Goal: Transaction & Acquisition: Purchase product/service

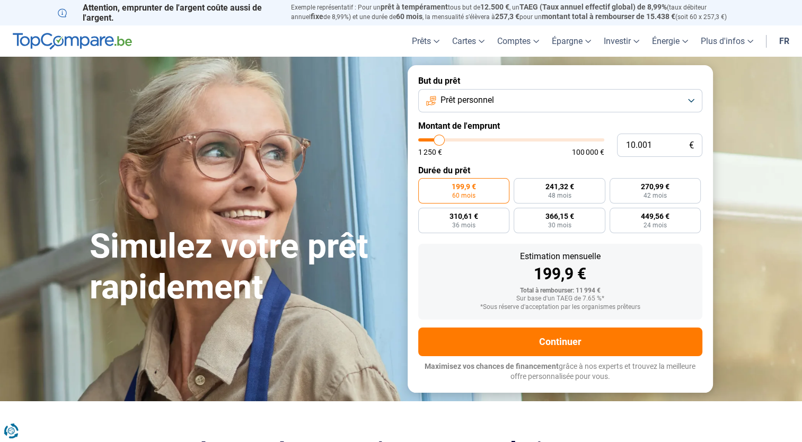
type input "10.250"
type input "10250"
type input "10.500"
type input "10500"
type input "10.750"
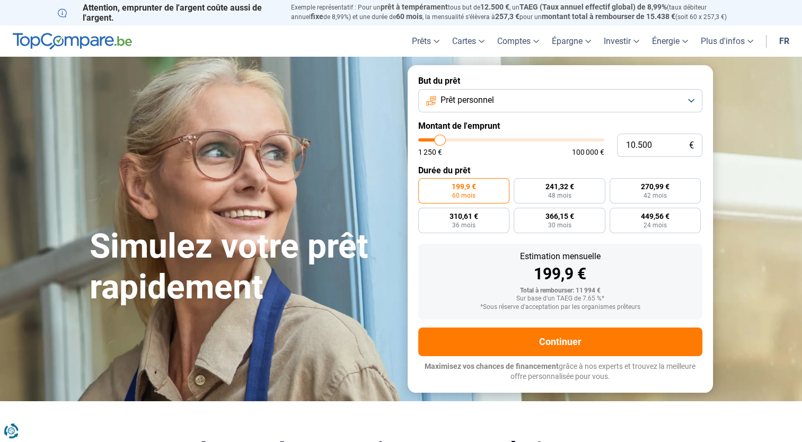
type input "10750"
type input "11.000"
type input "11000"
type input "11.500"
type input "11500"
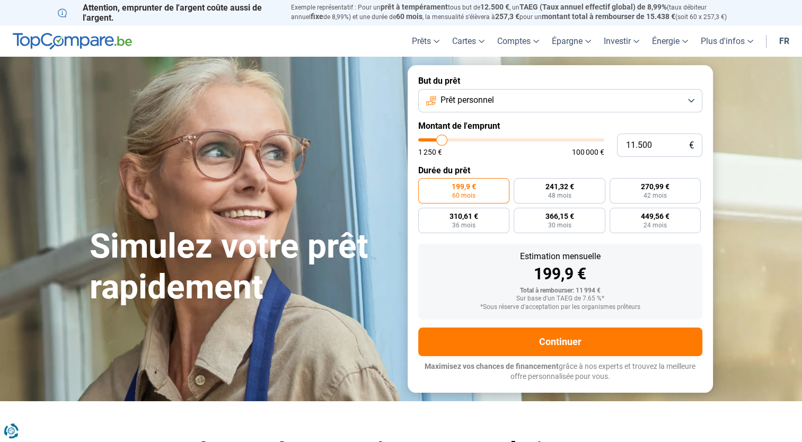
type input "11.750"
type input "11750"
type input "12.000"
type input "12000"
type input "12.250"
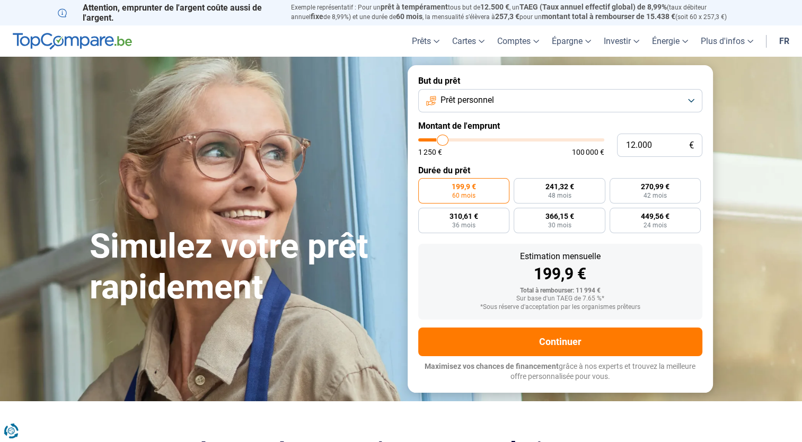
type input "12250"
type input "12.500"
type input "12500"
type input "12.750"
type input "12750"
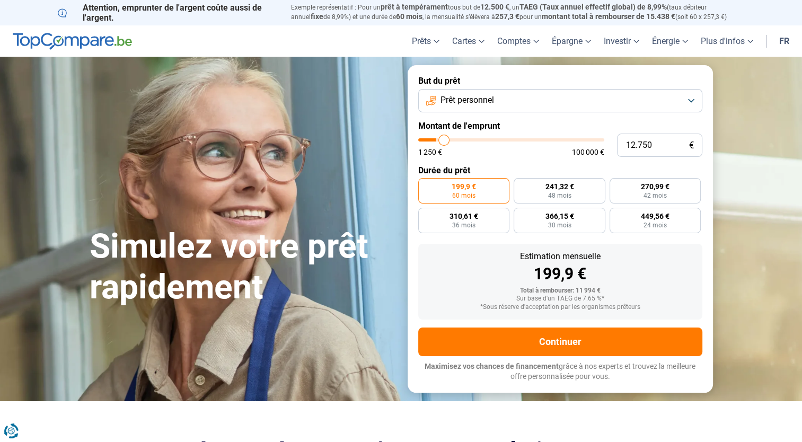
type input "13.000"
type input "13000"
type input "13.250"
type input "13250"
type input "13.500"
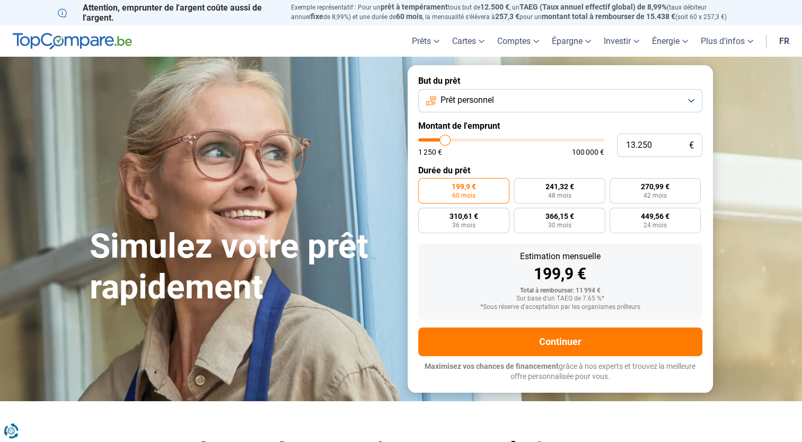
type input "13500"
type input "14.000"
type input "14000"
type input "14.250"
type input "14250"
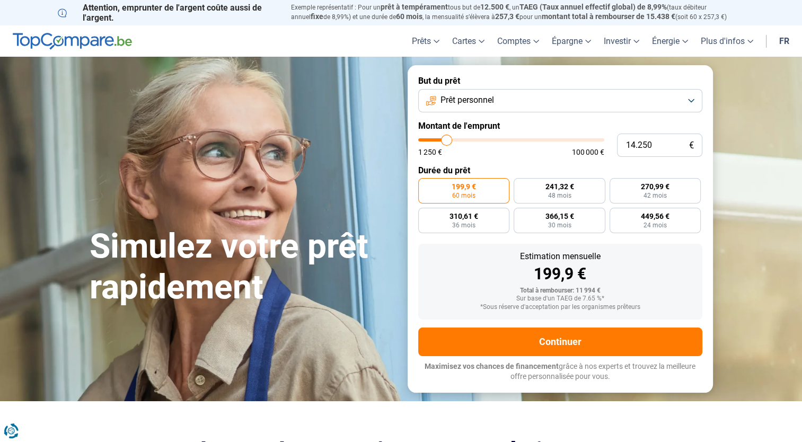
type input "14.750"
type input "14750"
type input "15.500"
type input "15500"
type input "15.250"
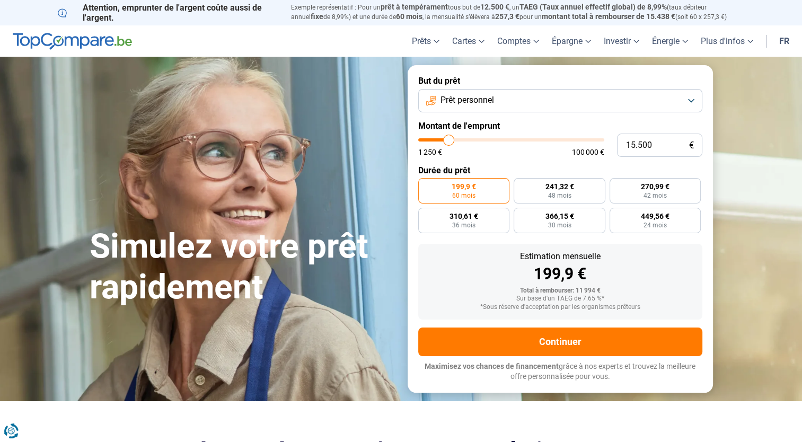
type input "15250"
type input "14.000"
type input "14000"
type input "11.750"
type input "11750"
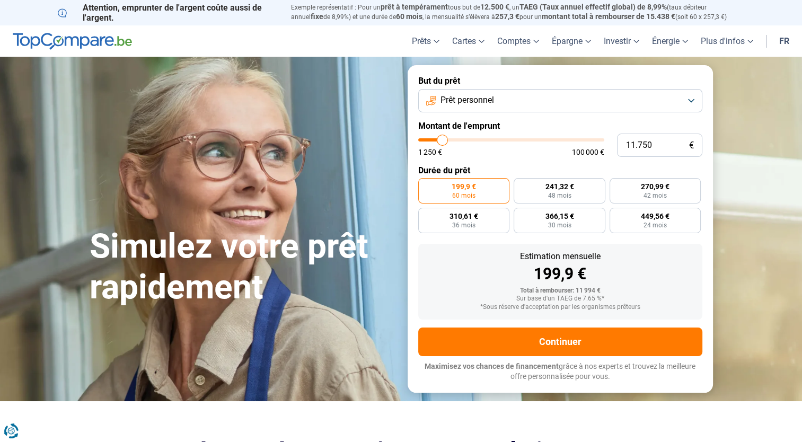
type input "10.000"
type input "10000"
type input "9.000"
type input "9000"
type input "8.750"
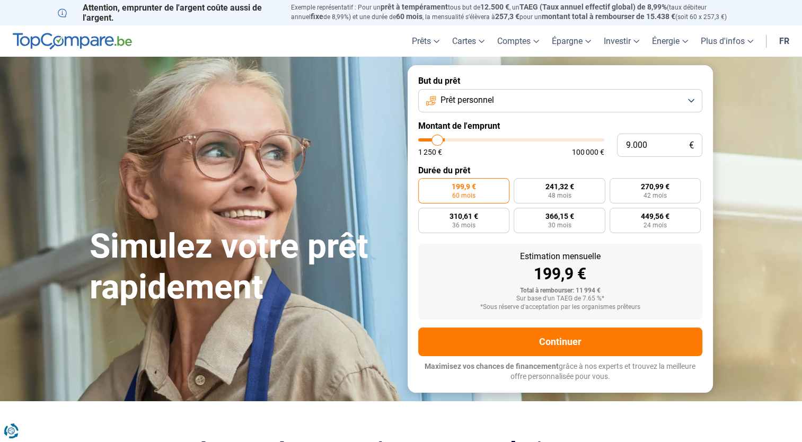
type input "8750"
type input "9.000"
type input "9000"
type input "9.500"
type input "9500"
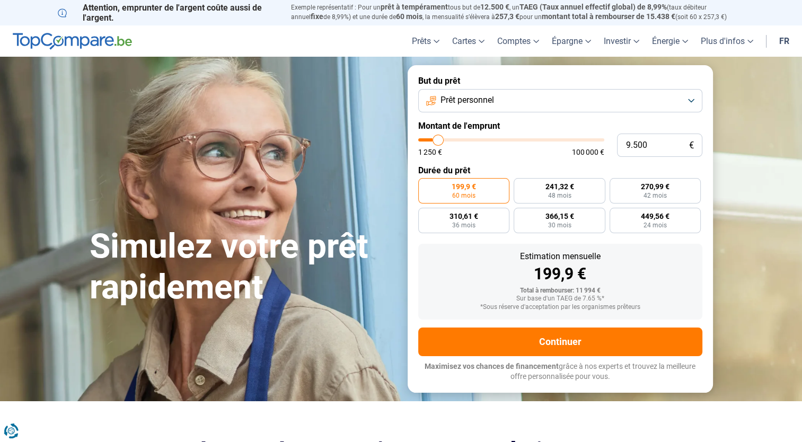
type input "10.000"
type input "10000"
type input "11.000"
type input "11000"
type input "11.250"
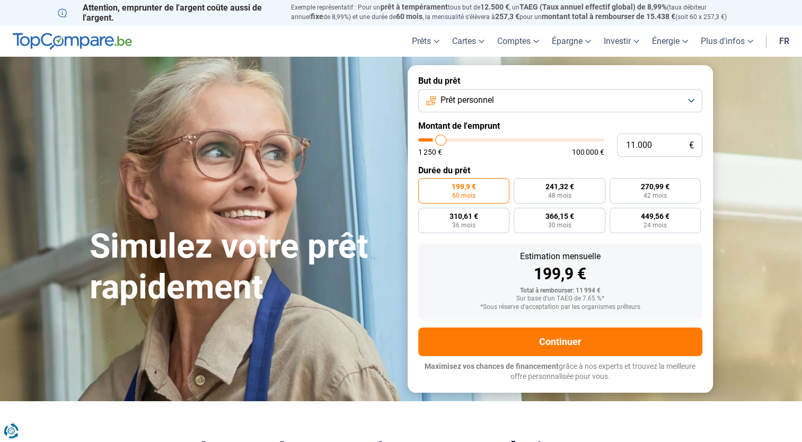
type input "11250"
type input "11.750"
type input "11750"
type input "12.250"
type input "12250"
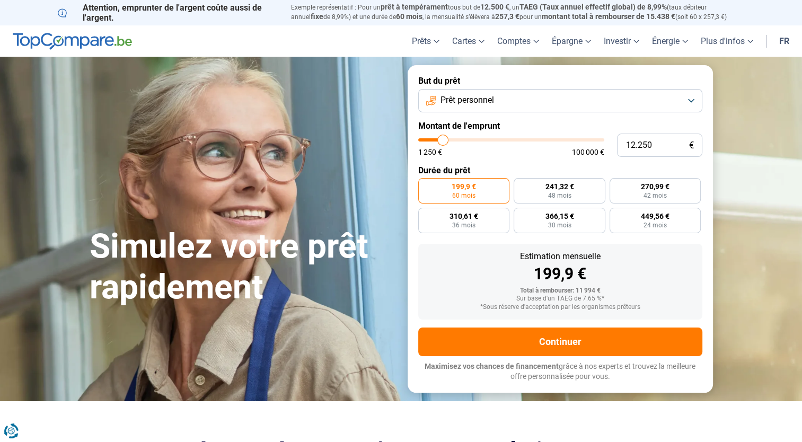
type input "12.000"
type input "12000"
type input "11.750"
type input "11750"
type input "11.250"
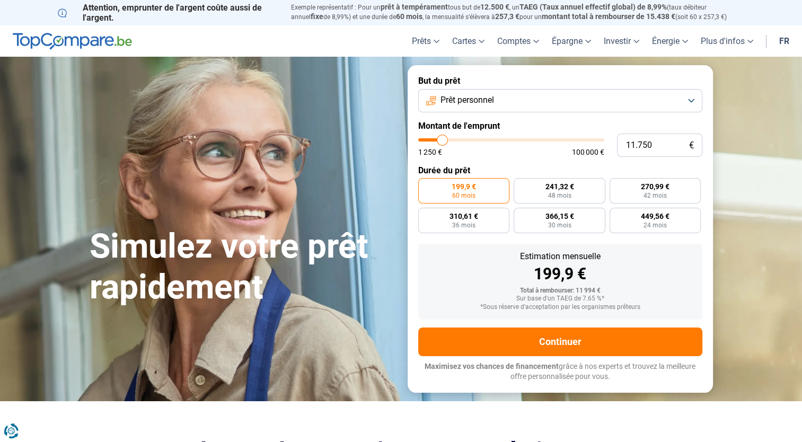
type input "11250"
type input "10.750"
type input "10750"
type input "10.500"
type input "10500"
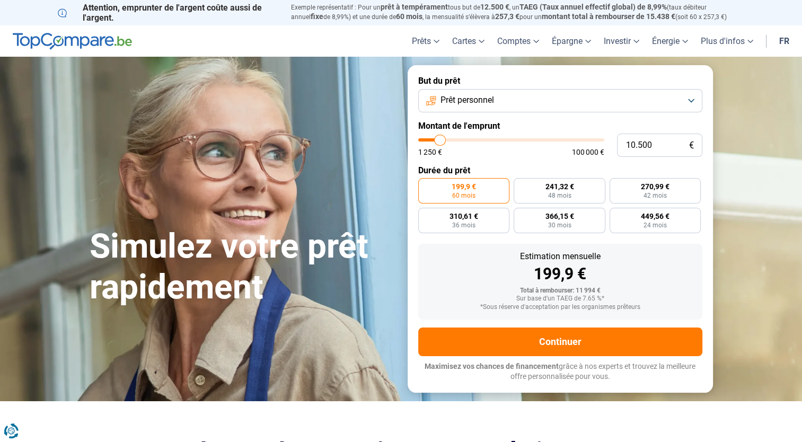
type input "10.250"
type input "10250"
type input "10.000"
type input "10000"
click at [439, 142] on input "range" at bounding box center [511, 139] width 186 height 3
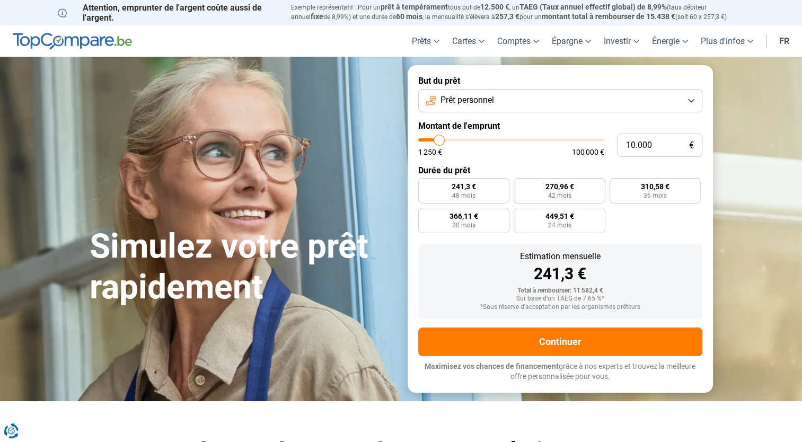
radio input "true"
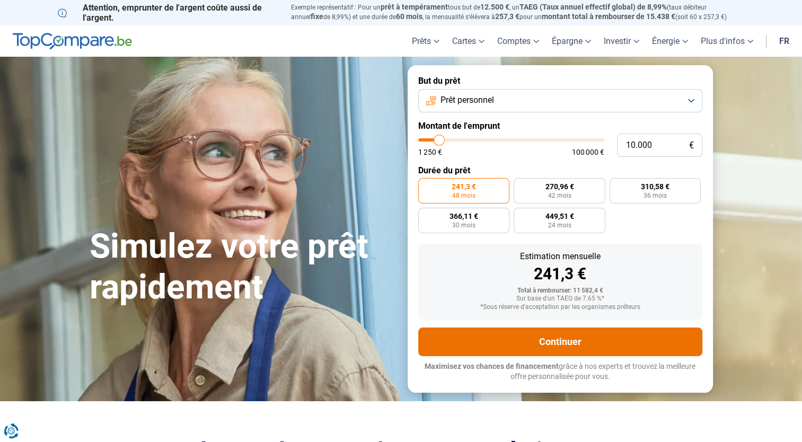
click at [545, 345] on button "Continuer" at bounding box center [560, 342] width 284 height 29
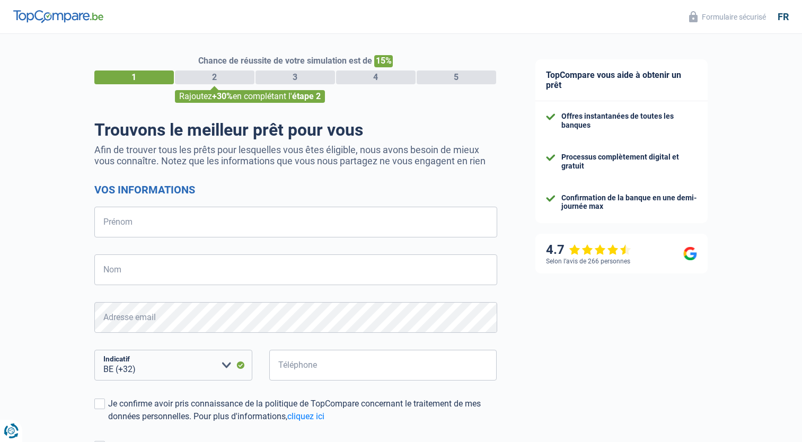
select select "32"
click at [288, 225] on input "Prénom" at bounding box center [295, 222] width 403 height 31
type input "Cédric"
type input "[PERSON_NAME]"
type input "496341030"
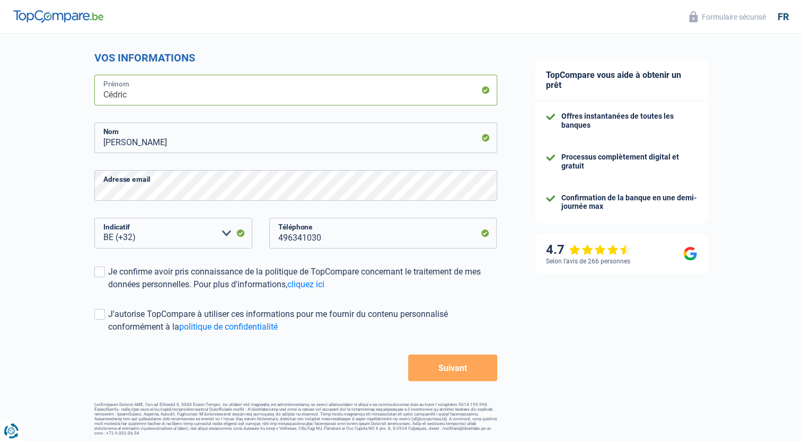
scroll to position [134, 0]
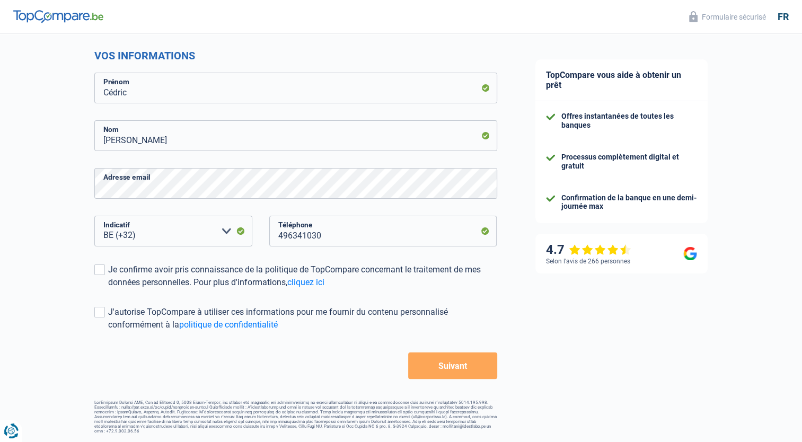
click at [465, 367] on button "Suivant" at bounding box center [452, 366] width 89 height 27
click at [100, 270] on span at bounding box center [99, 270] width 11 height 11
click at [108, 289] on input "Je confirme avoir pris connaissance de la politique de TopCompare concernant le…" at bounding box center [108, 289] width 0 height 0
click at [98, 315] on span at bounding box center [99, 312] width 11 height 11
click at [108, 331] on input "J'autorise TopCompare à utiliser ces informations pour me fournir du contenu pe…" at bounding box center [108, 331] width 0 height 0
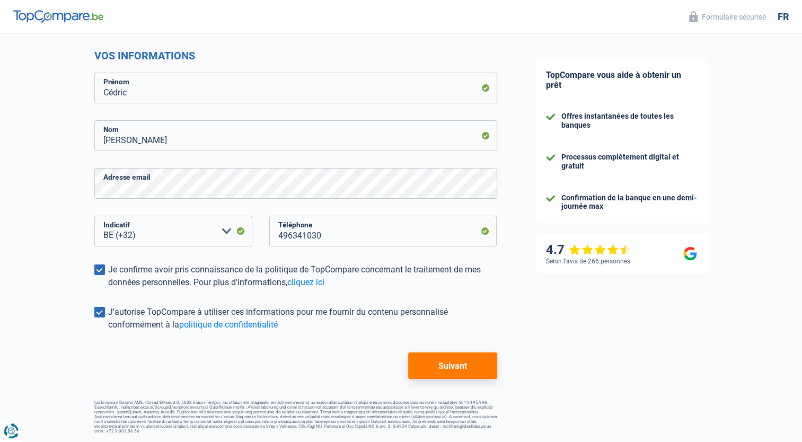
click at [436, 360] on button "Suivant" at bounding box center [452, 366] width 89 height 27
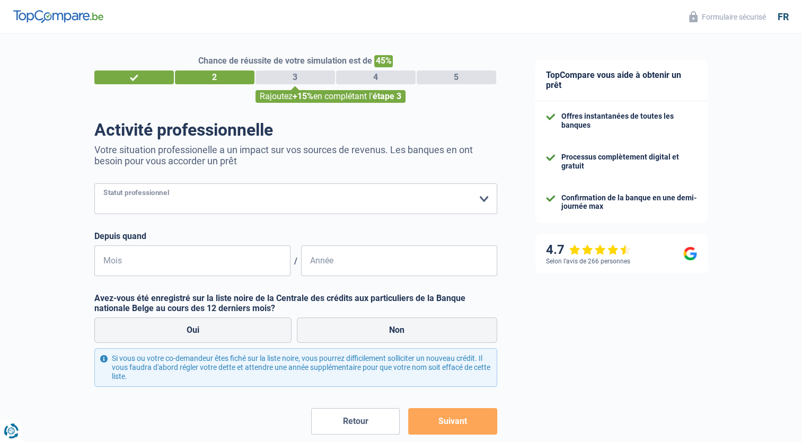
click at [344, 199] on select "Ouvrier Employé privé Employé public Invalide Indépendant Pensionné Chômeur Mut…" at bounding box center [295, 198] width 403 height 31
select select "privateEmployee"
click at [94, 184] on select "Ouvrier Employé privé Employé public Invalide Indépendant Pensionné Chômeur Mut…" at bounding box center [295, 198] width 403 height 31
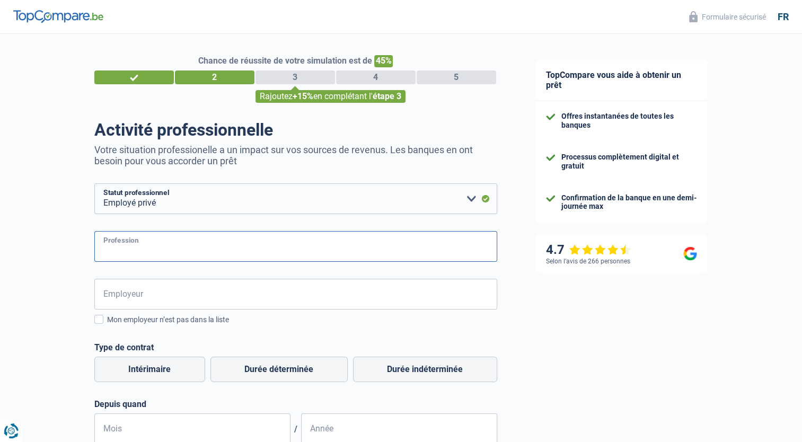
click at [285, 254] on input "Profession" at bounding box center [295, 246] width 403 height 31
type input "Ingénieur"
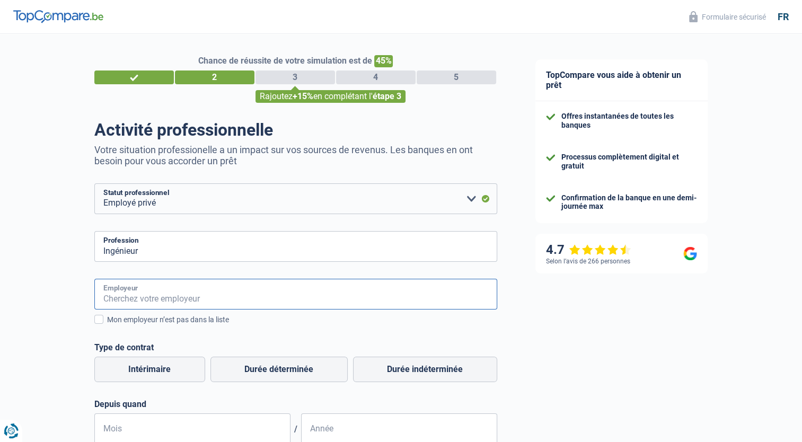
click at [264, 305] on input "Employeur" at bounding box center [295, 294] width 403 height 31
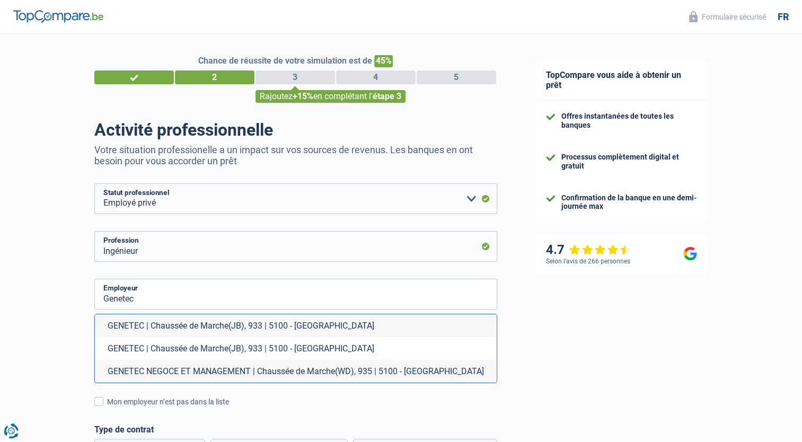
click at [263, 325] on li "GENETEC | Chaussée de Marche(JB), 933 | 5100 - Namur" at bounding box center [296, 325] width 402 height 23
type input "GENETEC | Chaussée de Marche(JB), 933 | 5100 - Namur"
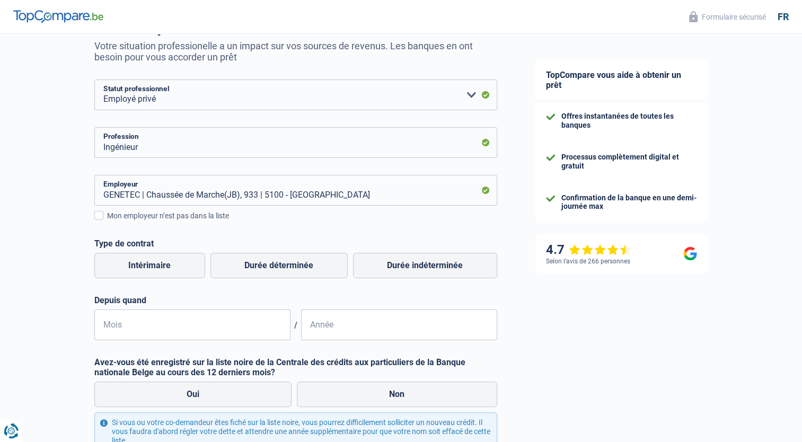
scroll to position [106, 0]
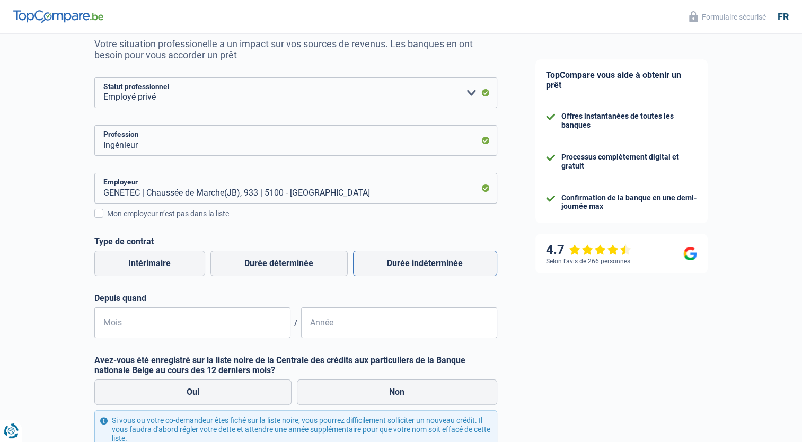
click at [454, 271] on label "Durée indéterminée" at bounding box center [425, 263] width 144 height 25
click at [454, 271] on input "Durée indéterminée" at bounding box center [425, 263] width 144 height 25
radio input "true"
click at [239, 337] on input "Mois" at bounding box center [192, 322] width 196 height 31
type input "08"
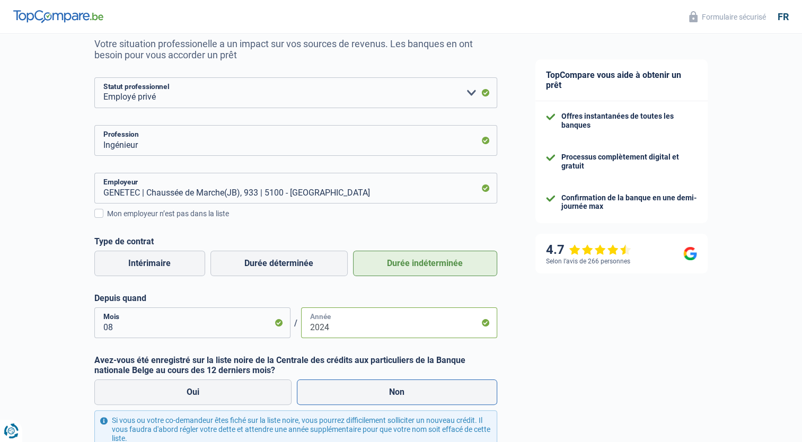
type input "2024"
click at [488, 389] on label "Non" at bounding box center [397, 392] width 200 height 25
click at [488, 389] on input "Non" at bounding box center [397, 392] width 200 height 25
radio input "true"
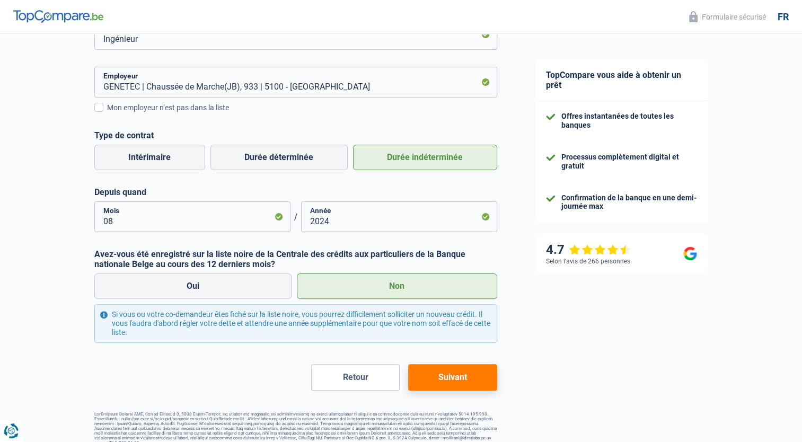
scroll to position [224, 0]
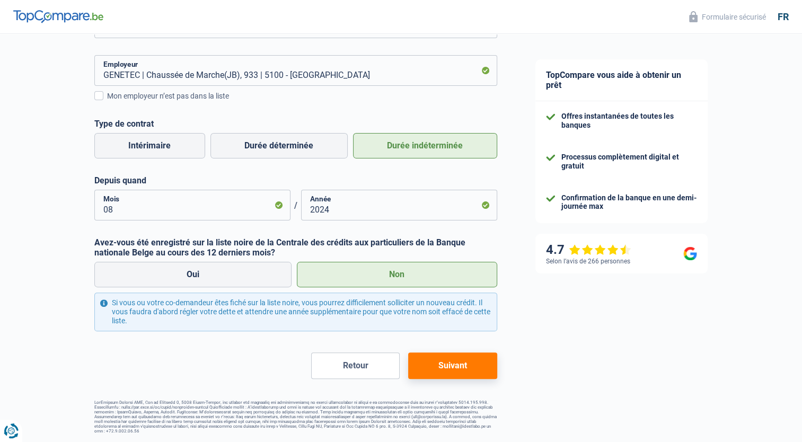
click at [455, 366] on button "Suivant" at bounding box center [452, 366] width 89 height 27
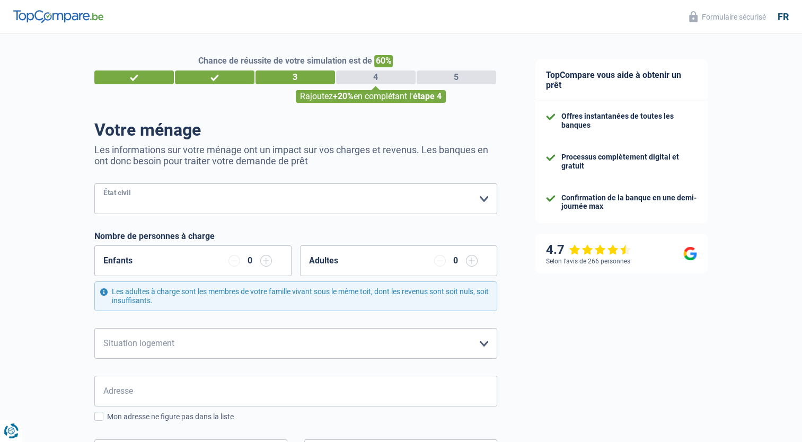
click at [342, 201] on select "Célibataire Marié(e) Cohabitant(e) légal(e) Divorcé(e) Veuf(ve) Séparé (de fait…" at bounding box center [295, 198] width 403 height 31
select select "single"
click at [94, 184] on select "Célibataire Marié(e) Cohabitant(e) légal(e) Divorcé(e) Veuf(ve) Séparé (de fait…" at bounding box center [295, 198] width 403 height 31
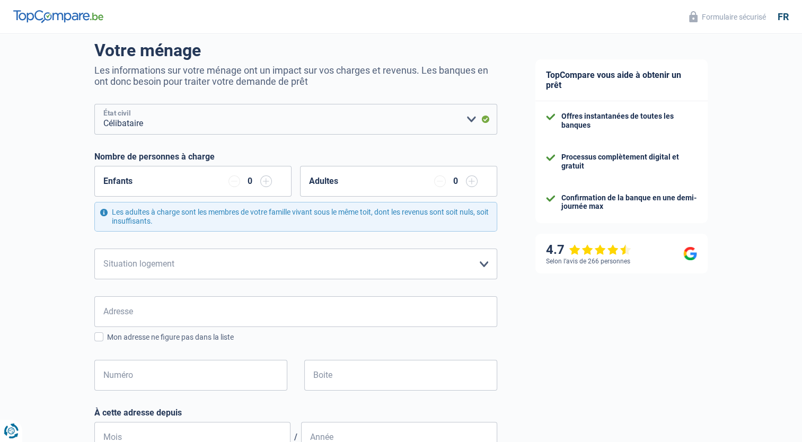
scroll to position [106, 0]
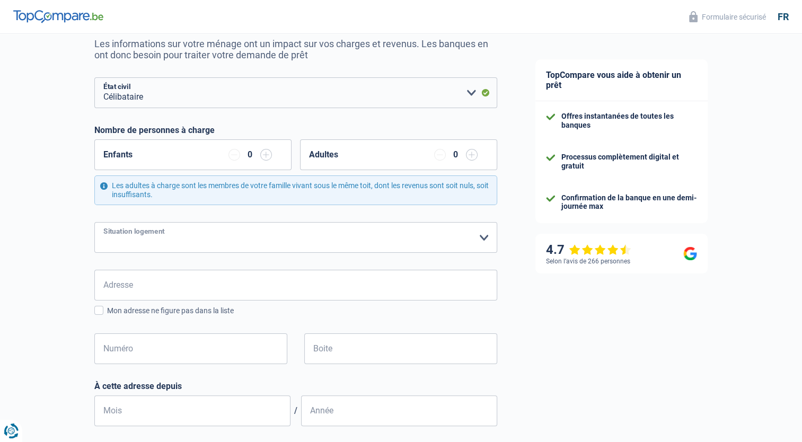
click at [254, 247] on select "Locataire Propriétaire avec prêt hypothécaire Propriétaire sans prêt hypothécai…" at bounding box center [295, 237] width 403 height 31
select select "liveWithParents"
click at [94, 222] on select "Locataire Propriétaire avec prêt hypothécaire Propriétaire sans prêt hypothécai…" at bounding box center [295, 237] width 403 height 31
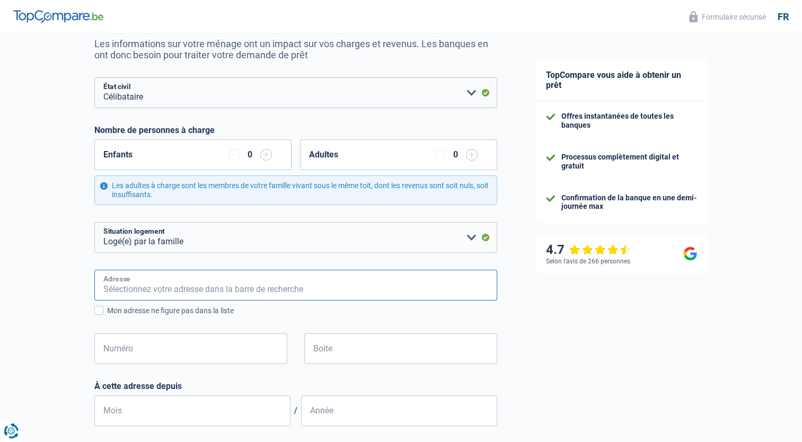
click at [214, 286] on input "Adresse" at bounding box center [295, 285] width 403 height 31
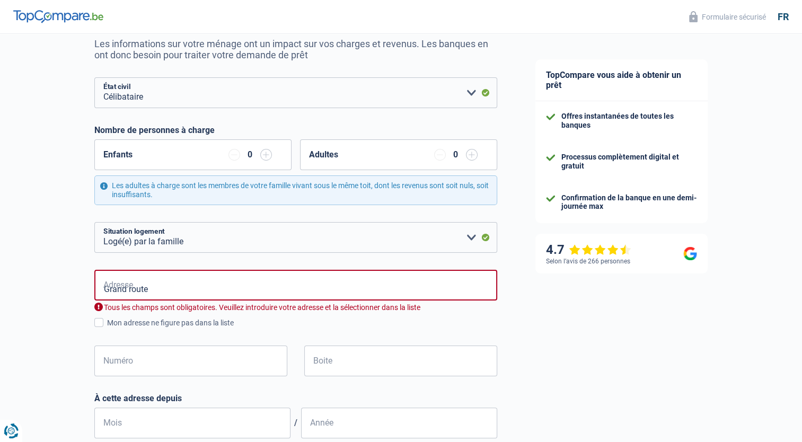
click at [36, 313] on div "Chance de réussite de votre simulation est de 60% 1 2 3 4 5 Rajoutez +20% en co…" at bounding box center [258, 330] width 516 height 812
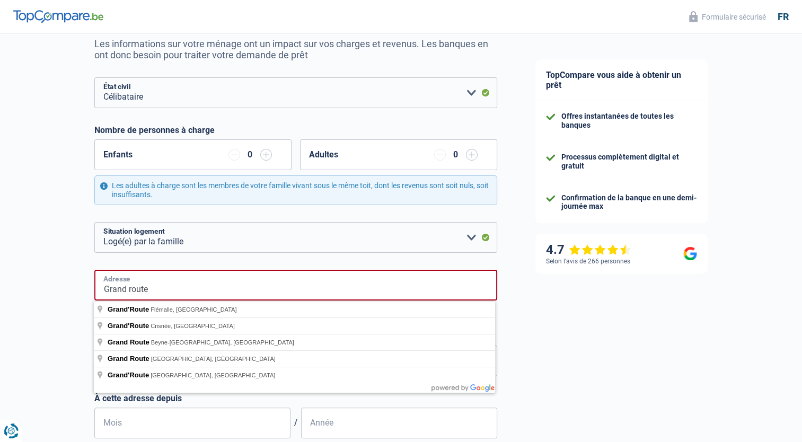
click at [172, 285] on input "Grand route" at bounding box center [295, 285] width 403 height 31
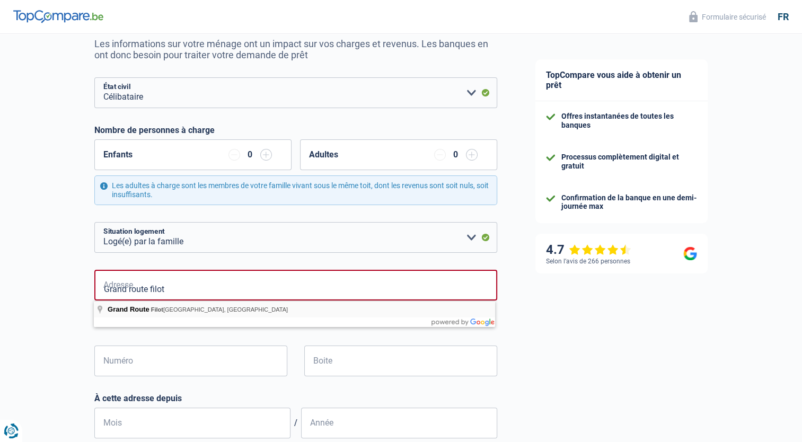
type input "Grand Route, Filot Hamoir, Belgique"
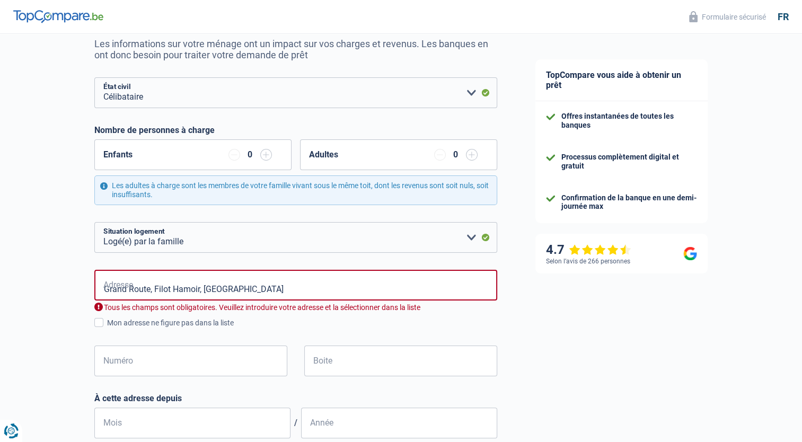
select select "BE"
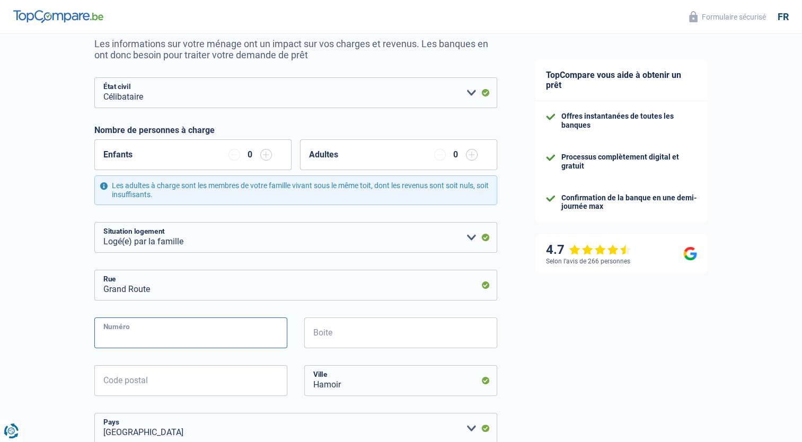
click at [168, 329] on input "Numéro" at bounding box center [190, 333] width 193 height 31
type input "46"
click at [175, 377] on input "Code postal" at bounding box center [190, 380] width 193 height 31
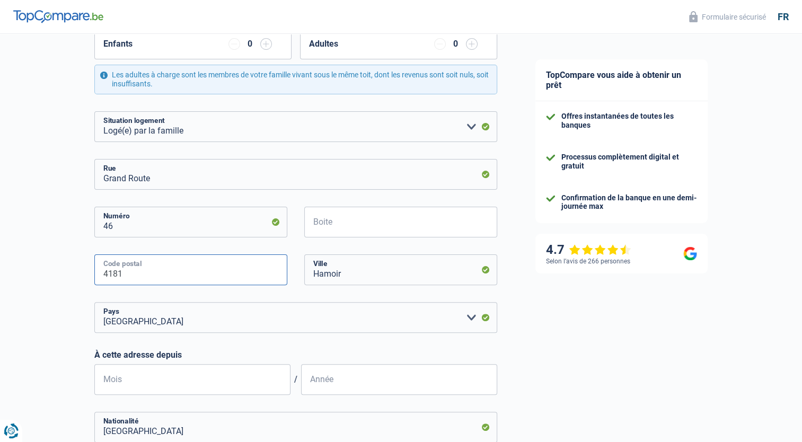
scroll to position [318, 0]
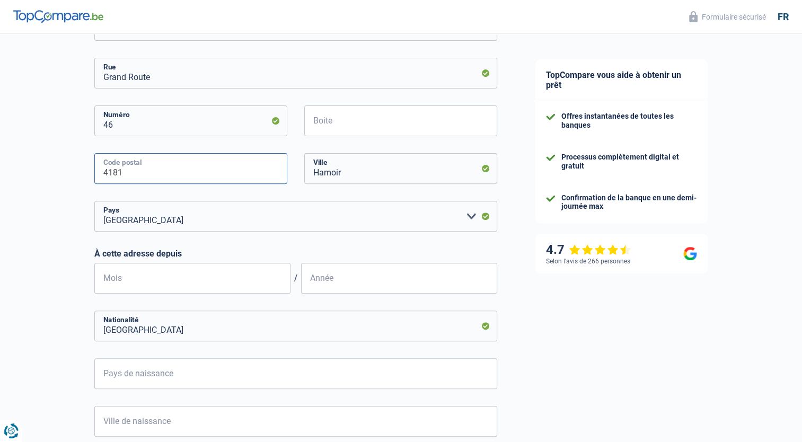
type input "4181"
click at [169, 283] on input "Mois" at bounding box center [192, 278] width 196 height 31
type input "01"
type input "2020"
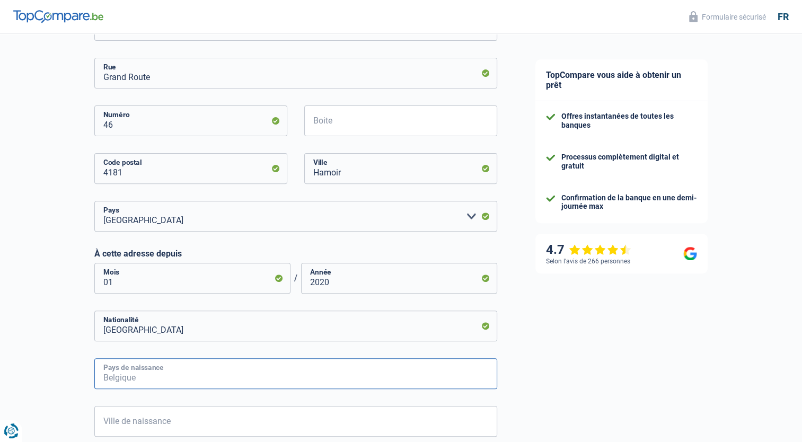
click at [221, 372] on input "Pays de naissance" at bounding box center [295, 373] width 403 height 31
type input "Belgique"
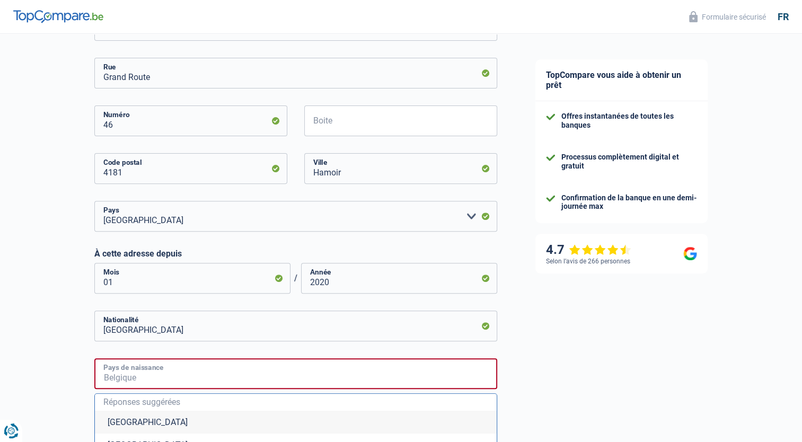
type input "Belgique"
click at [27, 323] on div "Chance de réussite de votre simulation est de 60% 1 2 3 4 5 Rajoutez +20% en co…" at bounding box center [258, 215] width 516 height 1006
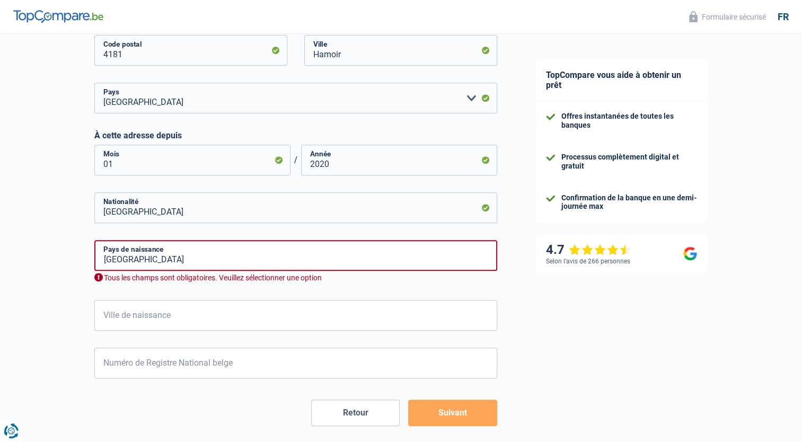
scroll to position [483, 0]
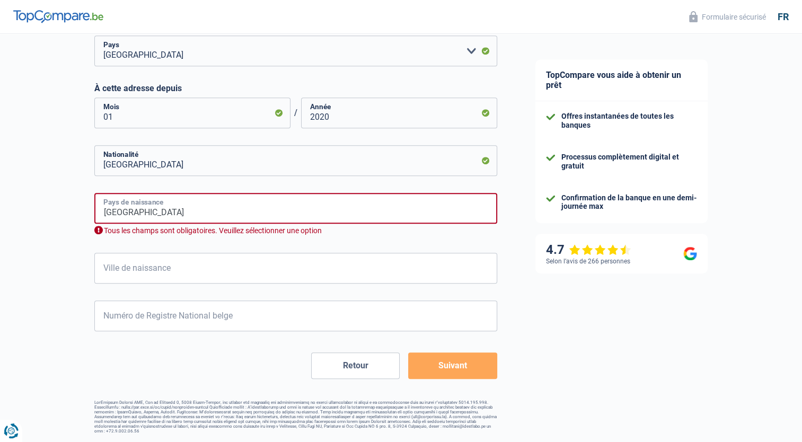
click at [213, 214] on input "Belgique" at bounding box center [295, 208] width 403 height 31
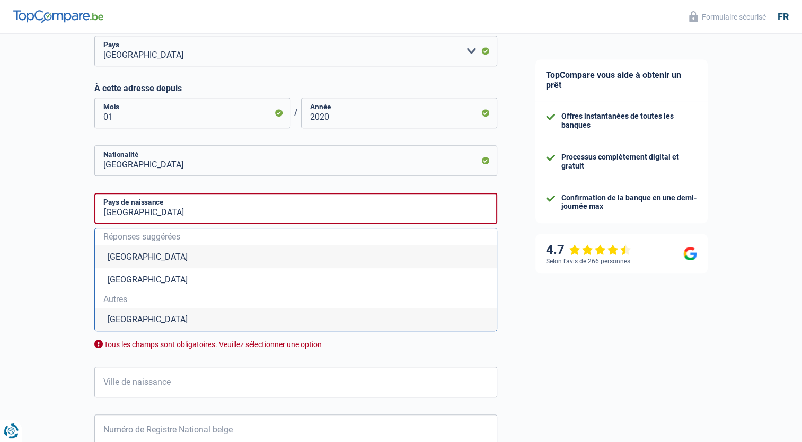
click at [153, 255] on li "Belgique" at bounding box center [296, 256] width 402 height 23
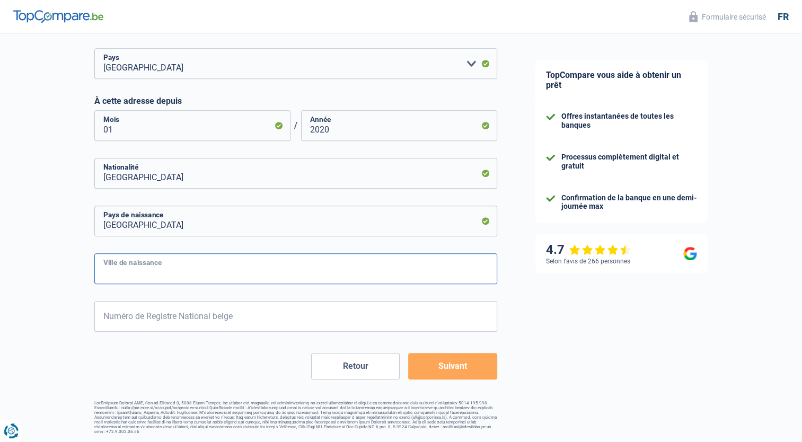
click at [180, 266] on input "Ville de naissance" at bounding box center [295, 268] width 403 height 31
type input "Verviers"
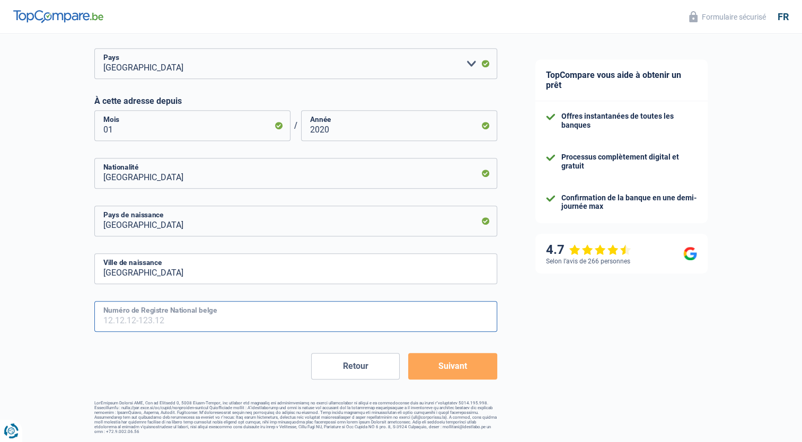
click at [186, 321] on input "Numéro de Registre National belge" at bounding box center [295, 316] width 403 height 31
type input "79.12.14-209.47"
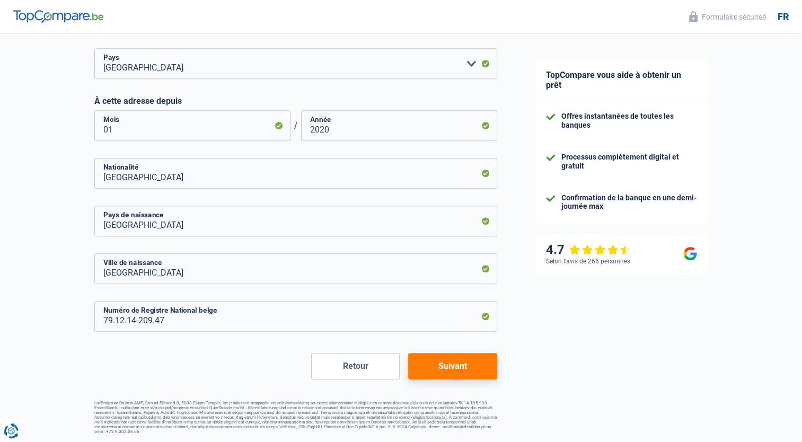
click at [460, 367] on button "Suivant" at bounding box center [452, 366] width 89 height 27
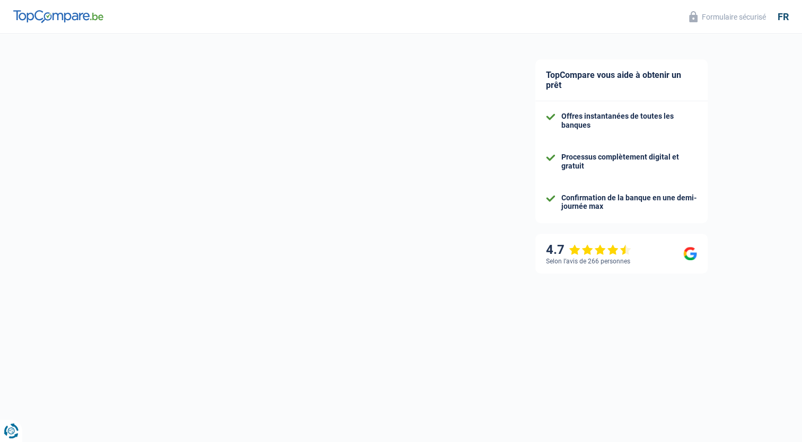
select select "netSalary"
select select "mealVouchers"
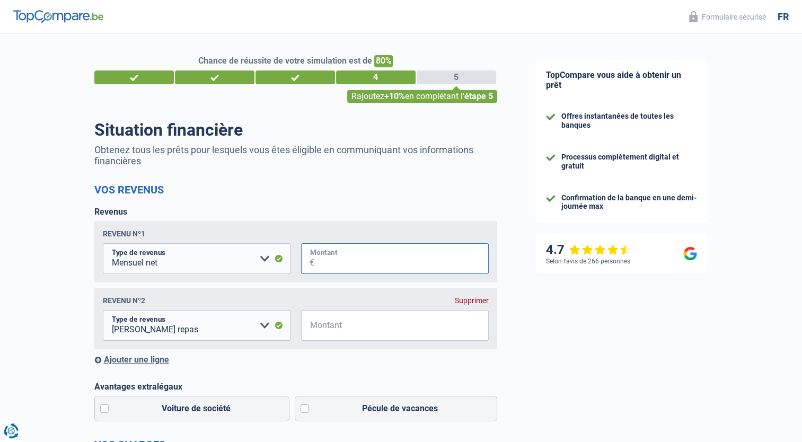
click at [368, 264] on input "Montant" at bounding box center [401, 258] width 174 height 31
type input "3.300"
click at [395, 324] on input "Montant" at bounding box center [401, 325] width 174 height 31
type input "6"
click at [557, 338] on div "TopCompare vous aide à obtenir un prêt Offres instantanées de toutes les banque…" at bounding box center [659, 437] width 286 height 806
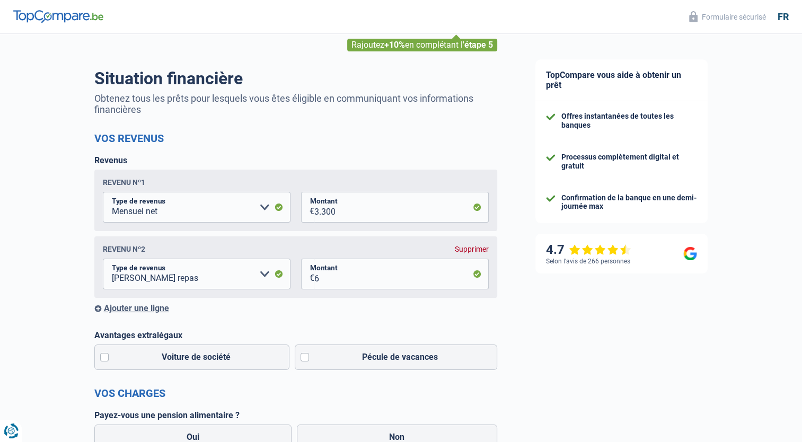
scroll to position [106, 0]
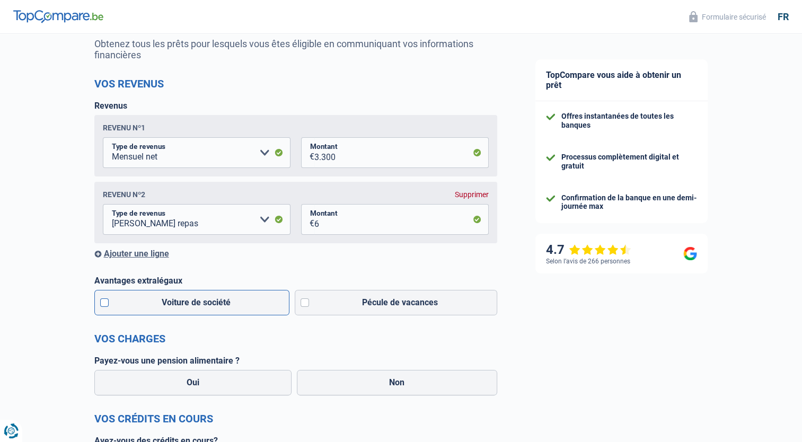
click at [127, 309] on label "Voiture de société" at bounding box center [192, 302] width 196 height 25
click at [127, 309] on input "Voiture de société" at bounding box center [192, 302] width 196 height 25
checkbox input "true"
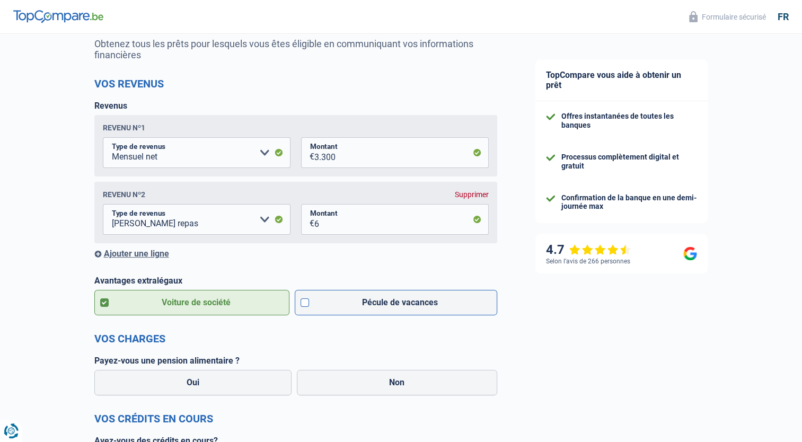
click at [339, 309] on label "Pécule de vacances" at bounding box center [396, 302] width 203 height 25
click at [339, 309] on input "Pécule de vacances" at bounding box center [396, 302] width 203 height 25
checkbox input "true"
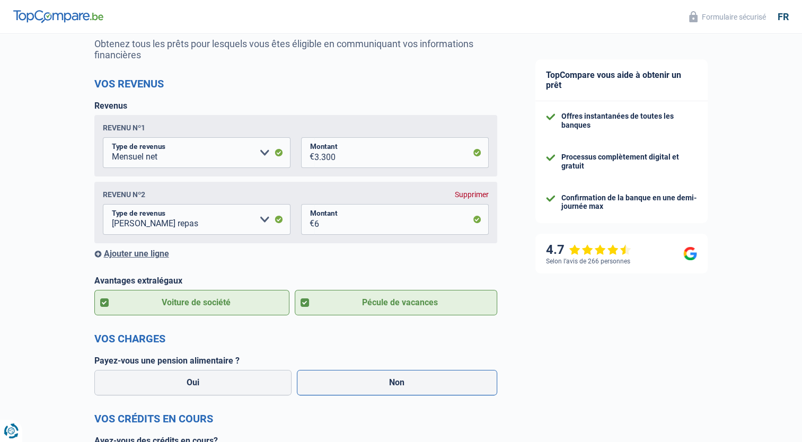
click at [347, 381] on label "Non" at bounding box center [397, 382] width 200 height 25
click at [347, 381] on input "Non" at bounding box center [397, 382] width 200 height 25
radio input "true"
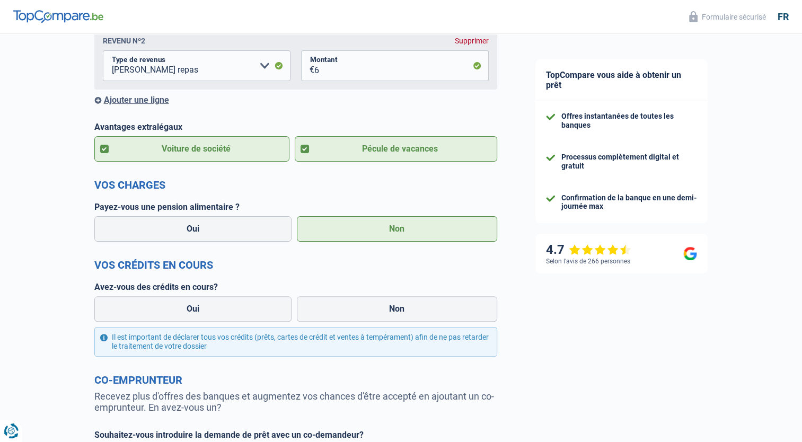
scroll to position [265, 0]
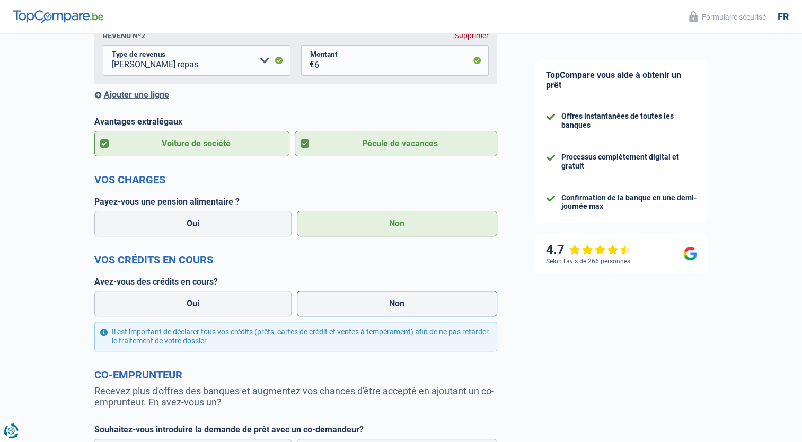
click at [429, 297] on label "Non" at bounding box center [397, 303] width 200 height 25
click at [429, 297] on input "Non" at bounding box center [397, 303] width 200 height 25
radio input "true"
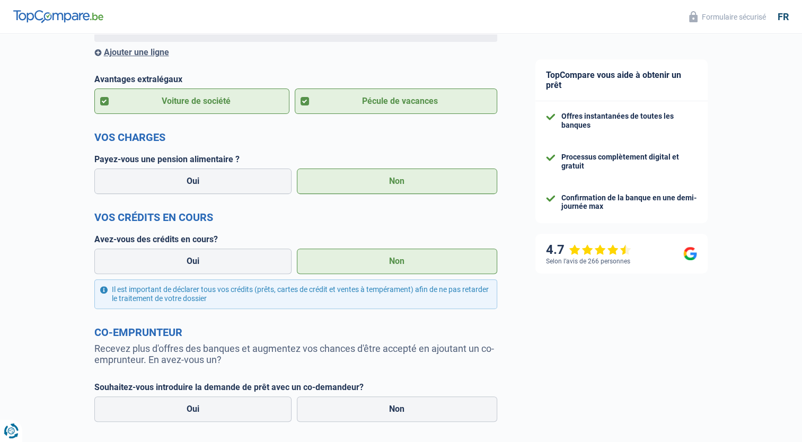
scroll to position [400, 0]
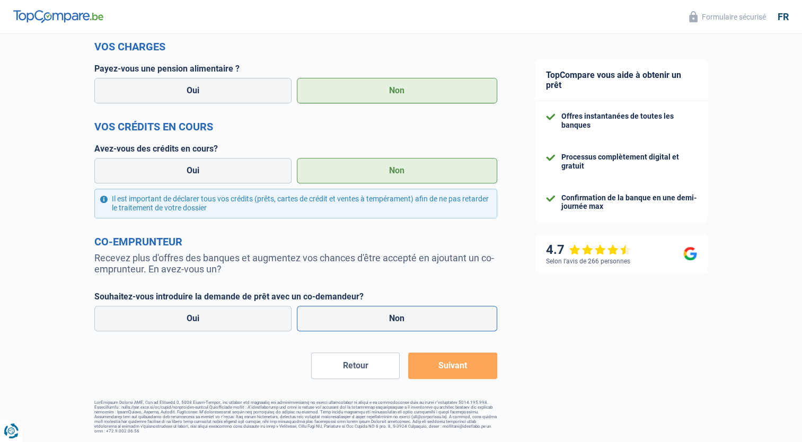
click at [434, 315] on label "Non" at bounding box center [397, 318] width 200 height 25
click at [434, 315] on input "Non" at bounding box center [397, 318] width 200 height 25
radio input "true"
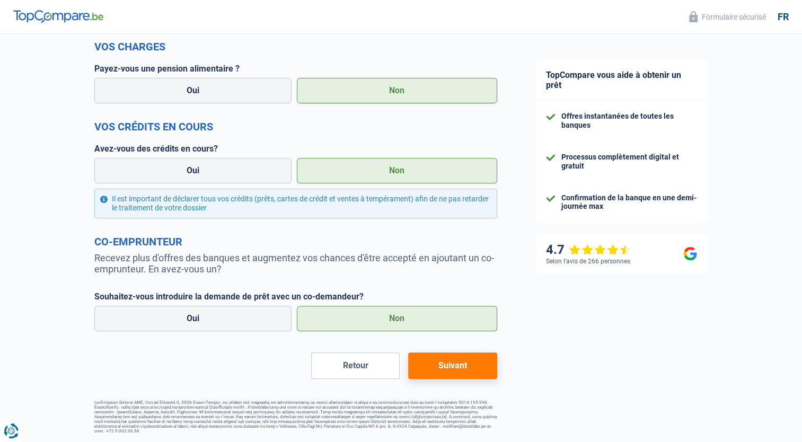
click at [460, 365] on button "Suivant" at bounding box center [452, 366] width 89 height 27
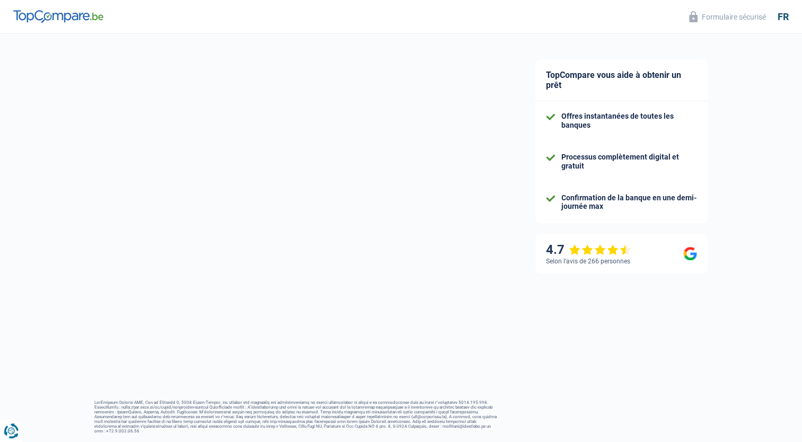
select select "48"
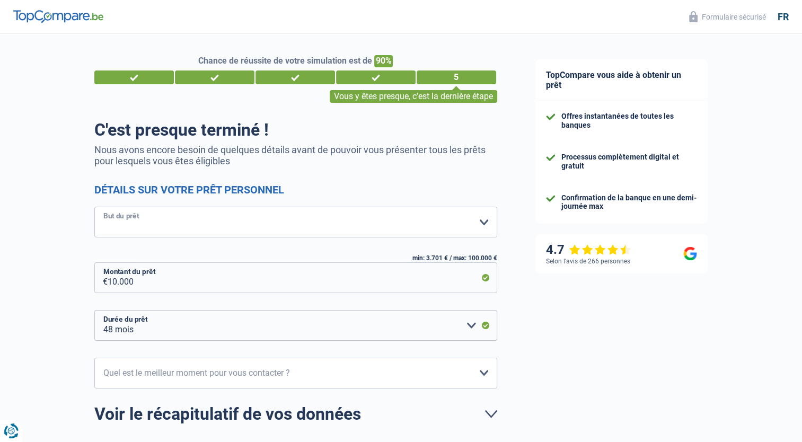
click at [406, 231] on select "Confort maison: meubles, textile, peinture, électroménager, outillage non-profe…" at bounding box center [295, 222] width 403 height 31
select select "household"
click at [94, 207] on select "Confort maison: meubles, textile, peinture, électroménager, outillage non-profe…" at bounding box center [295, 222] width 403 height 31
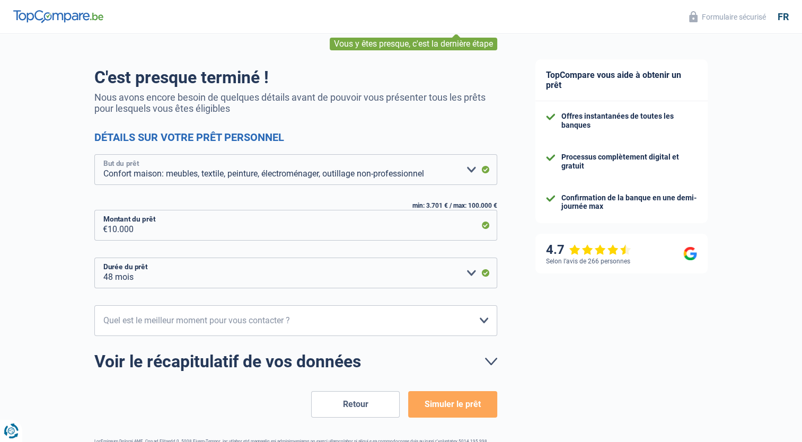
scroll to position [53, 0]
click at [407, 328] on select "10h-12h 12h-14h 14h-16h 16h-18h Veuillez sélectionner une option" at bounding box center [295, 320] width 403 height 31
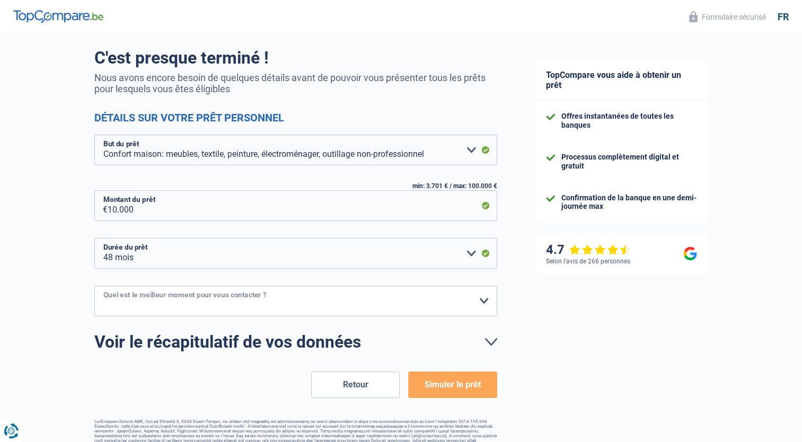
scroll to position [91, 0]
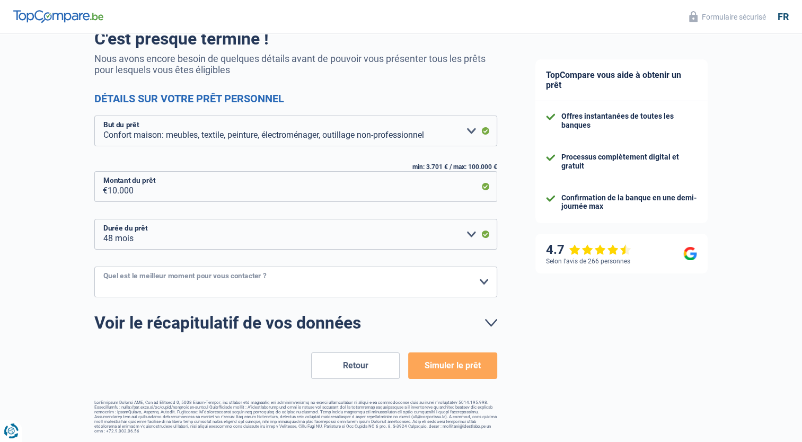
click at [435, 284] on select "10h-12h 12h-14h 14h-16h 16h-18h Veuillez sélectionner une option" at bounding box center [295, 282] width 403 height 31
select select "12-14"
click at [94, 267] on select "10h-12h 12h-14h 14h-16h 16h-18h Veuillez sélectionner une option" at bounding box center [295, 282] width 403 height 31
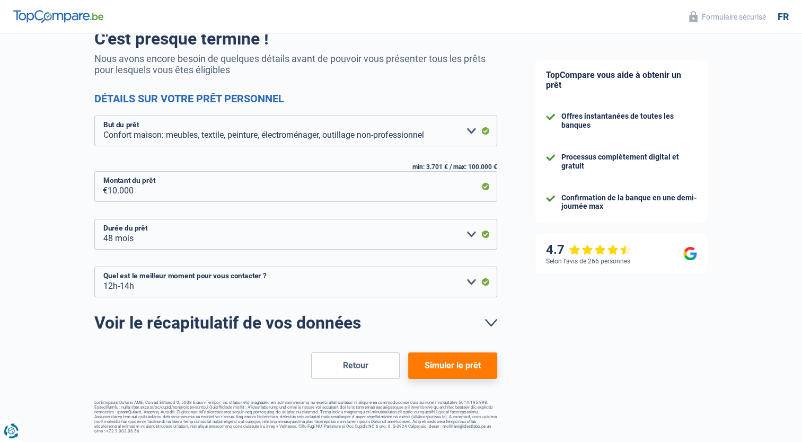
click at [452, 370] on button "Simuler le prêt" at bounding box center [452, 366] width 89 height 27
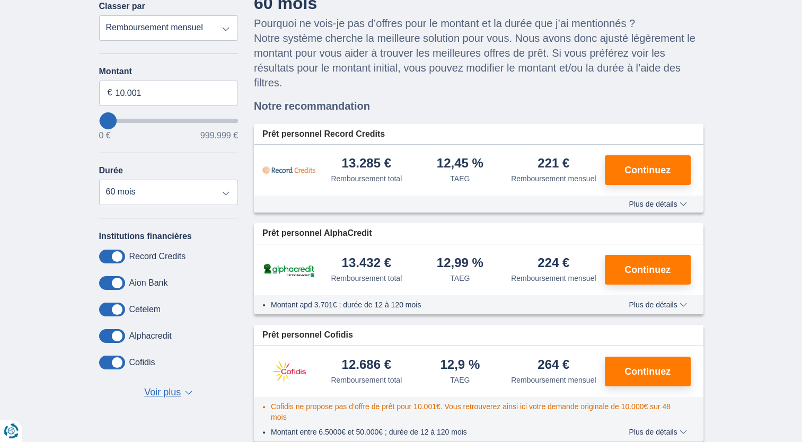
scroll to position [53, 0]
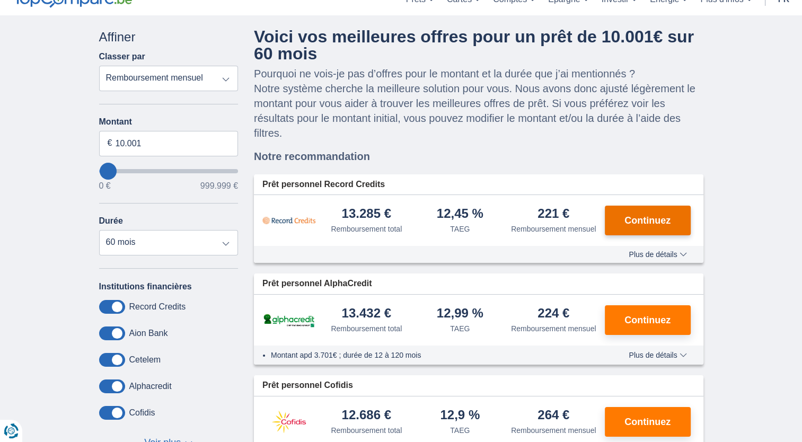
click at [672, 213] on button "Continuez" at bounding box center [648, 221] width 86 height 30
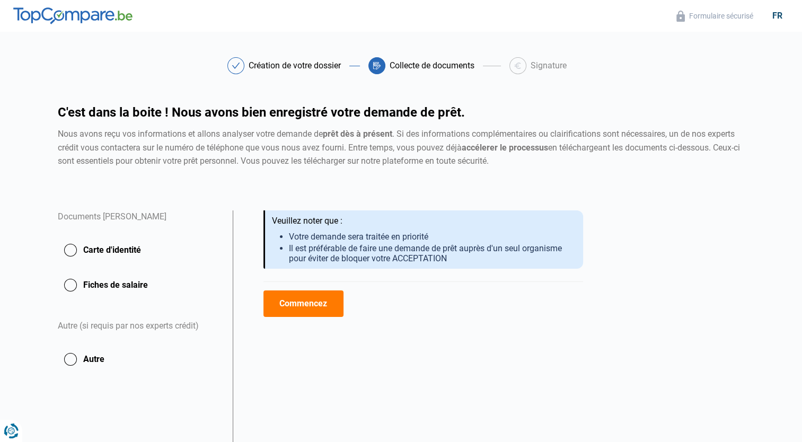
click at [301, 306] on button "Commencez" at bounding box center [303, 304] width 80 height 27
